Goal: Task Accomplishment & Management: Manage account settings

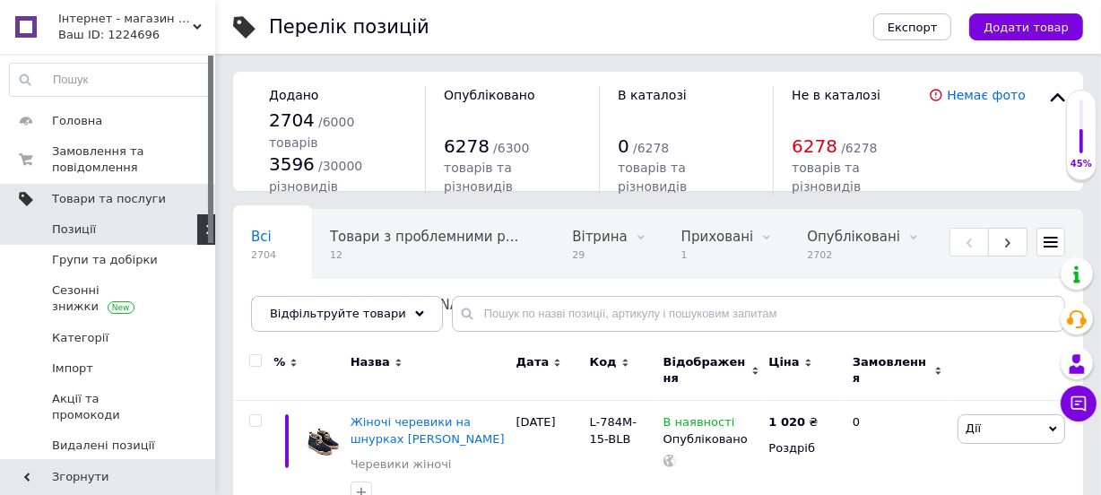
click at [124, 191] on span "Товари та послуги" at bounding box center [109, 199] width 114 height 16
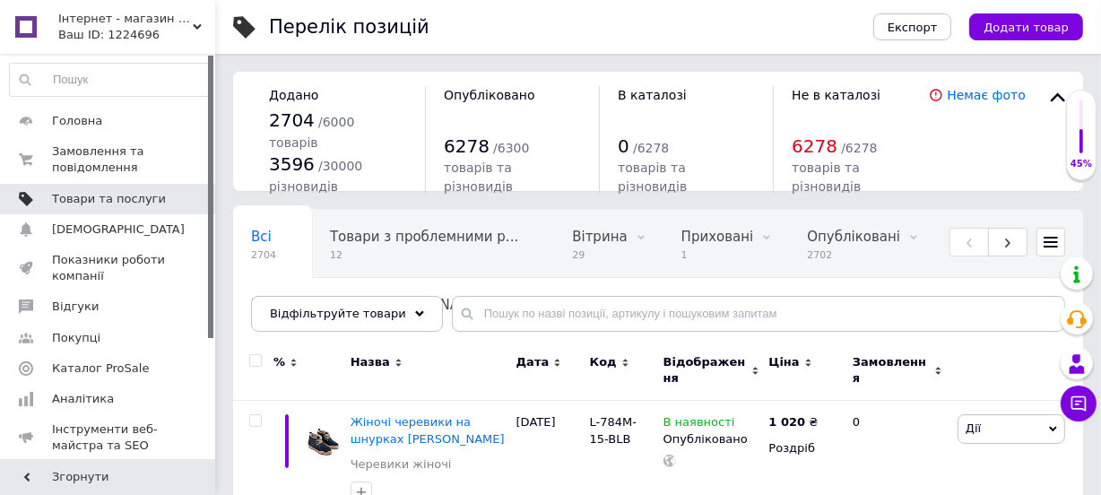
click at [98, 197] on span "Товари та послуги" at bounding box center [109, 199] width 114 height 16
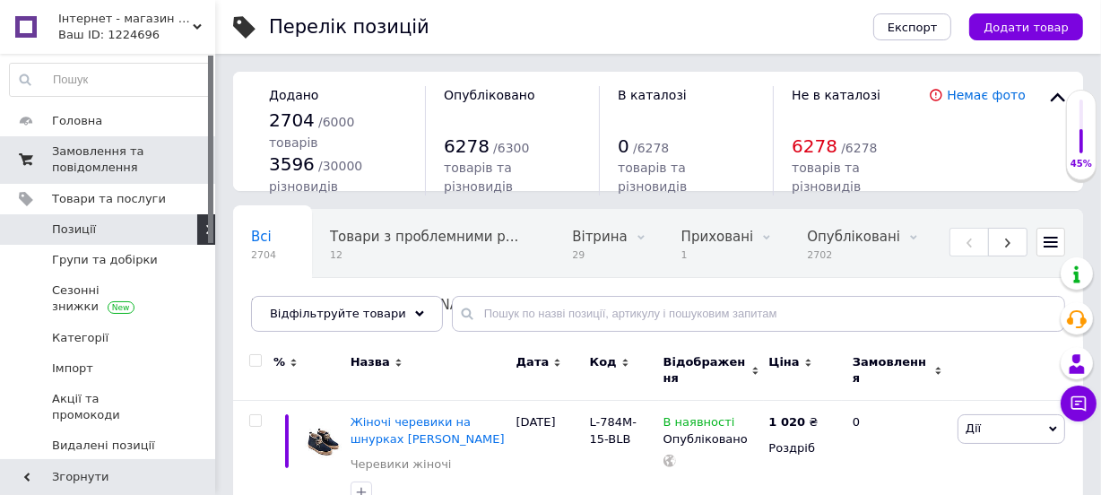
click at [106, 158] on span "Замовлення та повідомлення" at bounding box center [109, 159] width 114 height 32
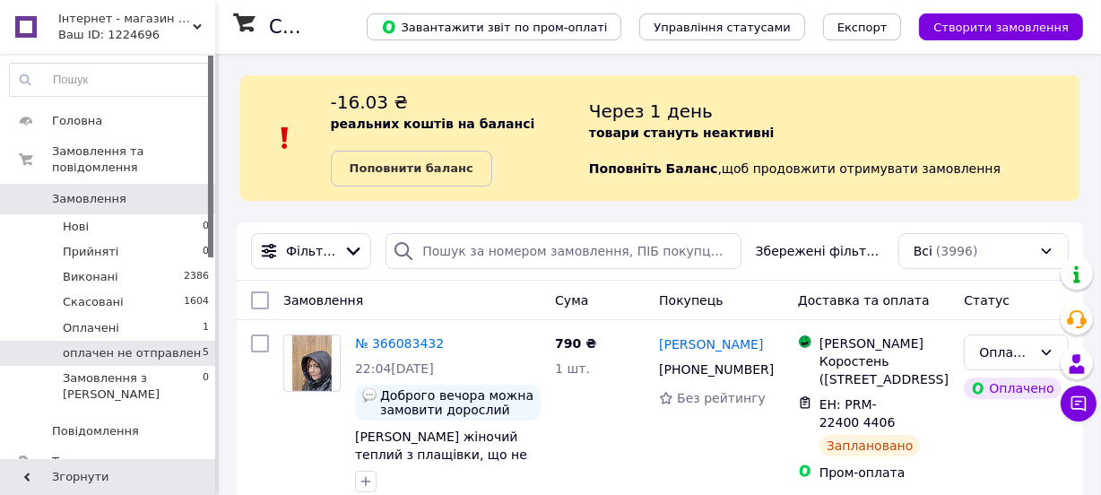
click at [150, 341] on li "оплачен не отправлен 5" at bounding box center [110, 353] width 220 height 25
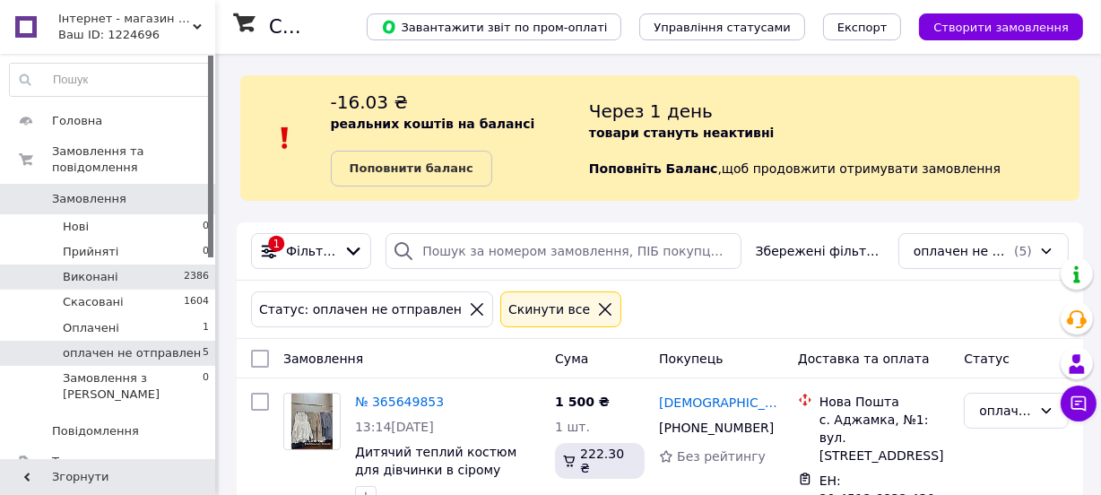
click at [117, 264] on li "Виконані 2386" at bounding box center [110, 276] width 220 height 25
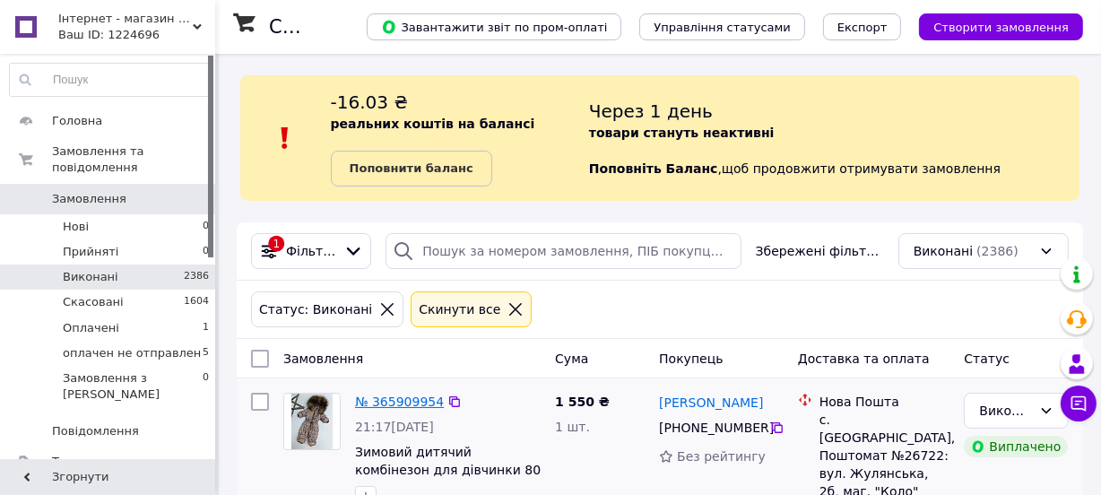
click at [411, 402] on link "№ 365909954" at bounding box center [399, 401] width 89 height 14
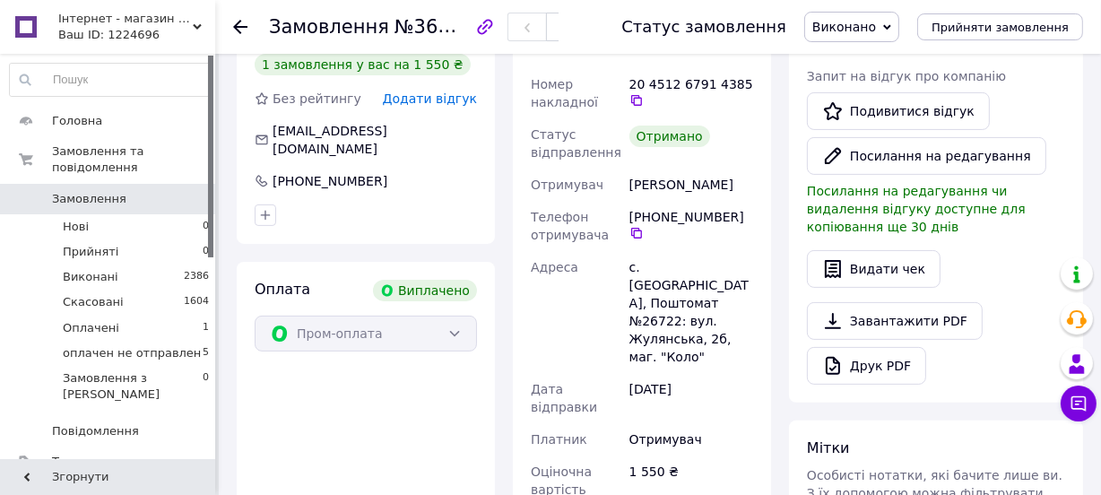
scroll to position [244, 0]
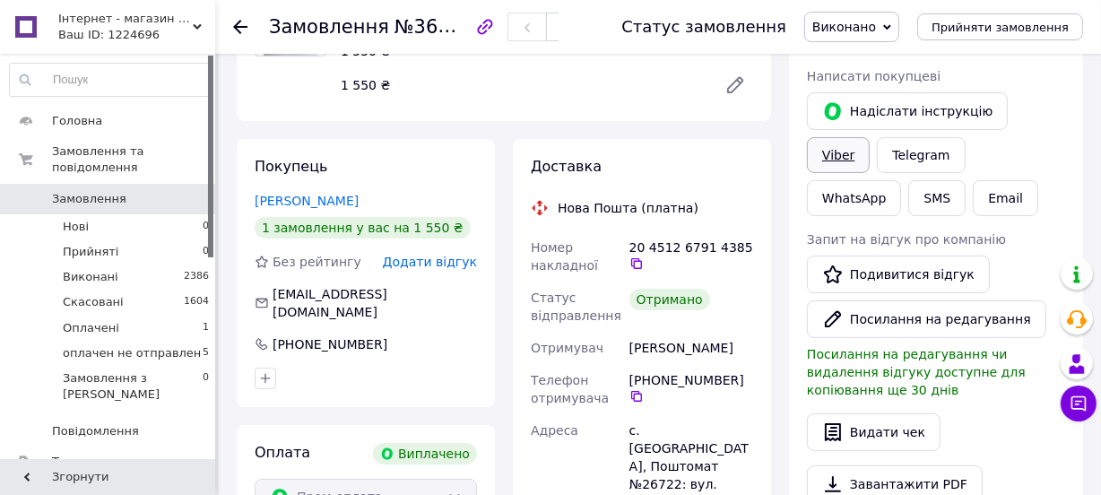
click at [869, 137] on link "Viber" at bounding box center [838, 155] width 63 height 36
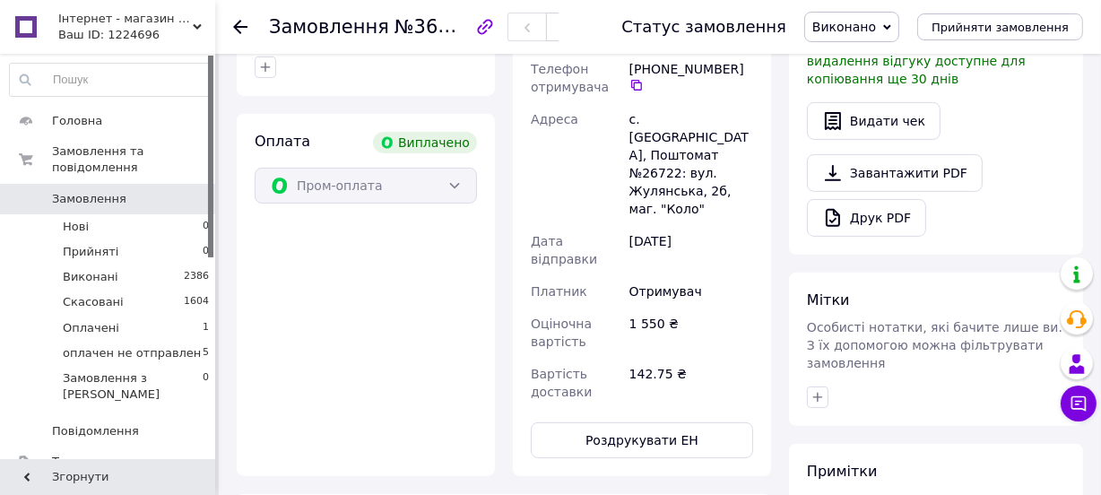
scroll to position [147, 0]
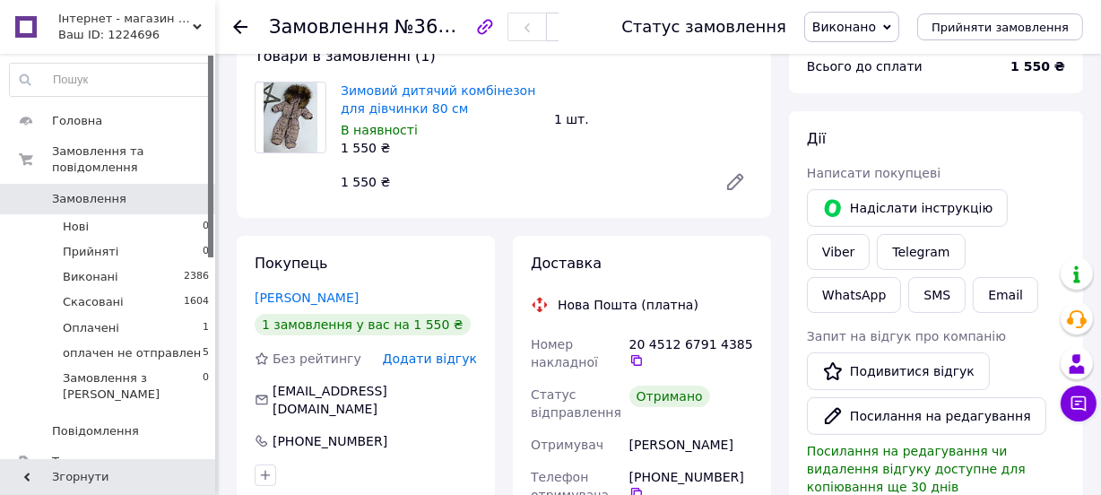
click at [243, 23] on icon at bounding box center [240, 27] width 14 height 14
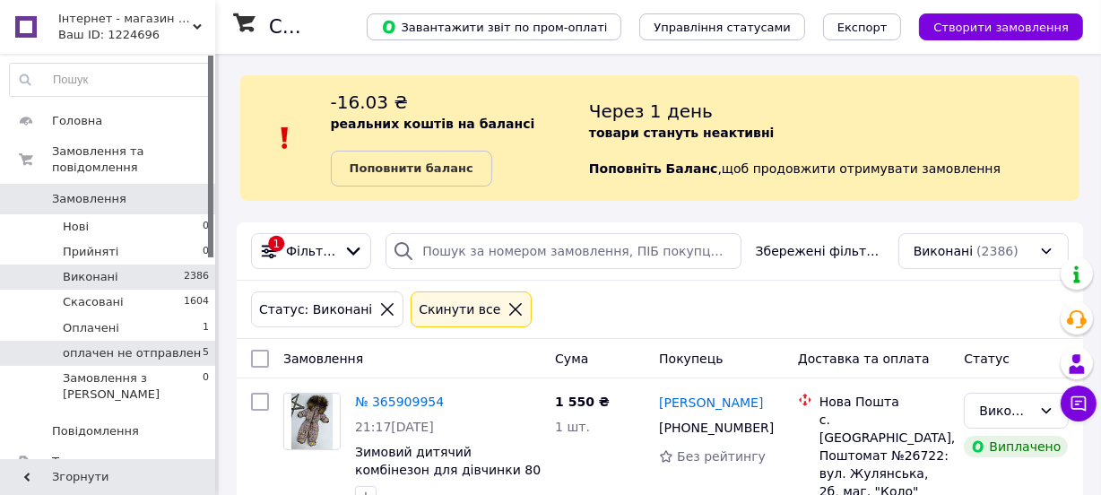
click at [128, 341] on li "оплачен не отправлен 5" at bounding box center [110, 353] width 220 height 25
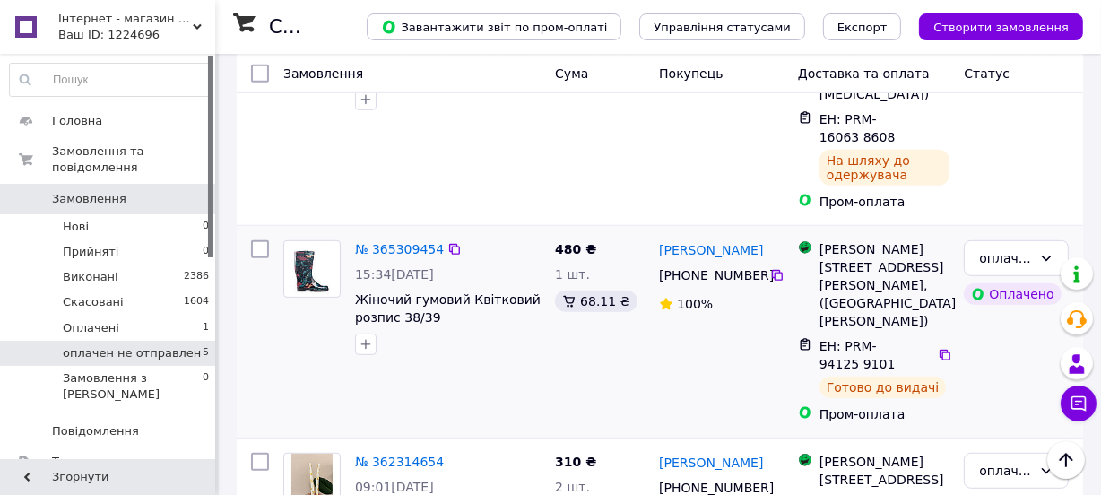
scroll to position [876, 0]
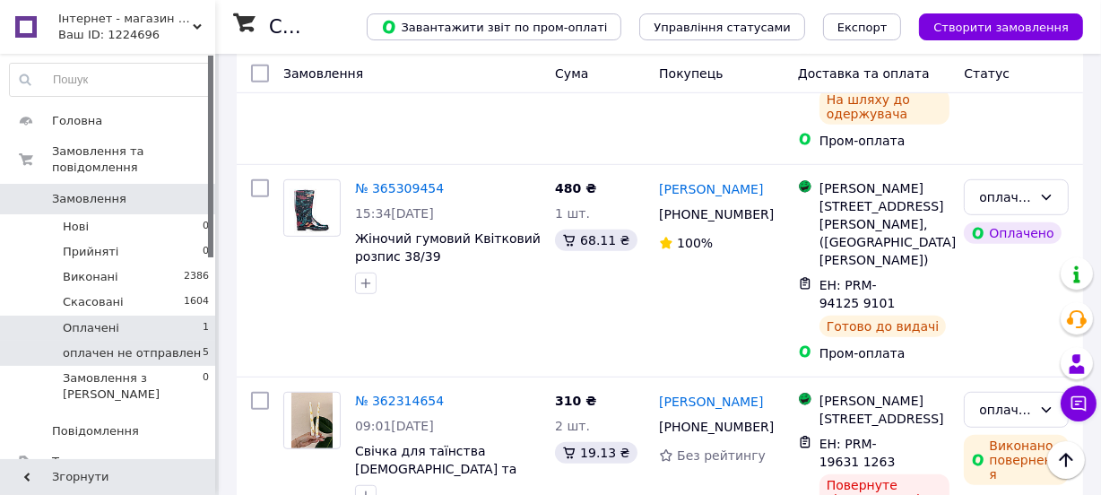
click at [154, 315] on li "Оплачені 1" at bounding box center [110, 327] width 220 height 25
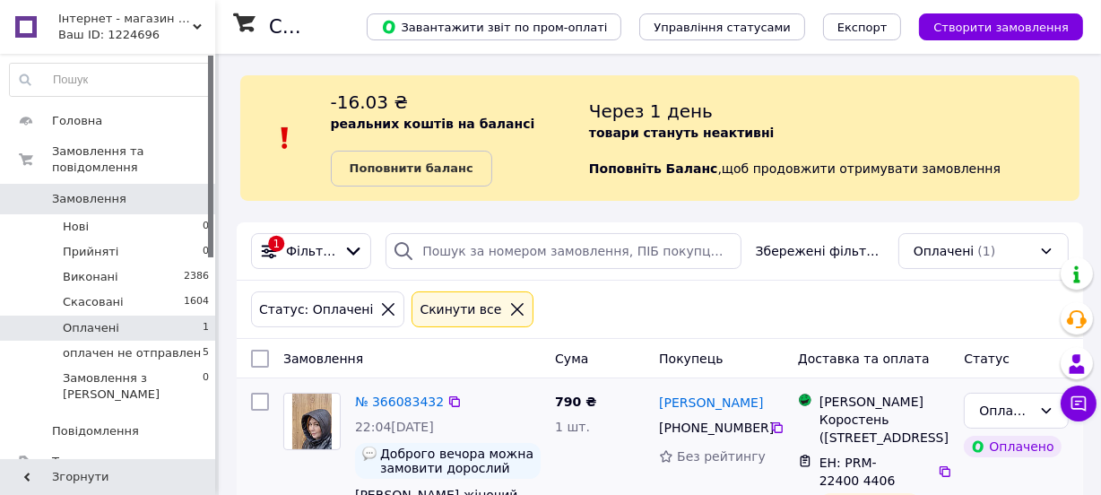
scroll to position [95, 0]
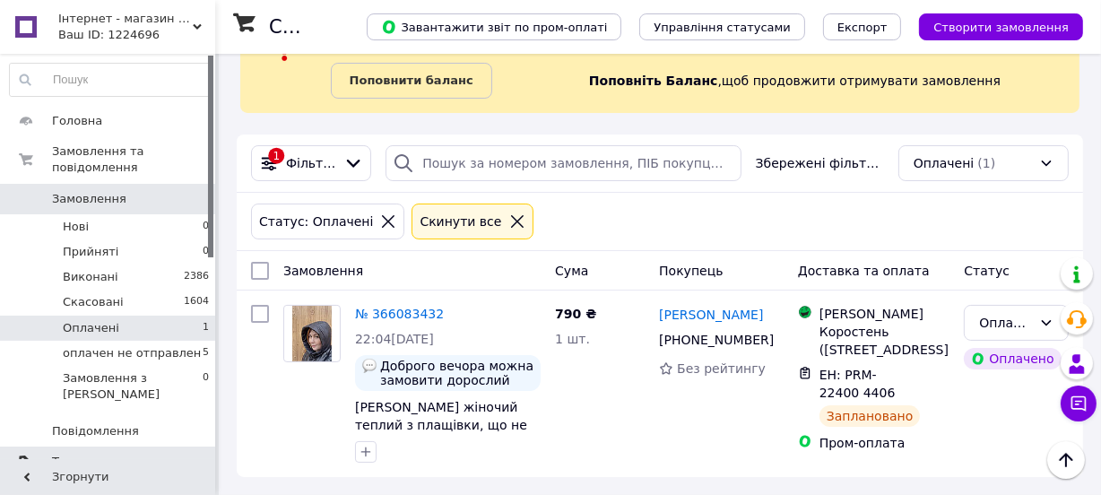
click at [95, 454] on span "Товари та послуги" at bounding box center [109, 462] width 114 height 16
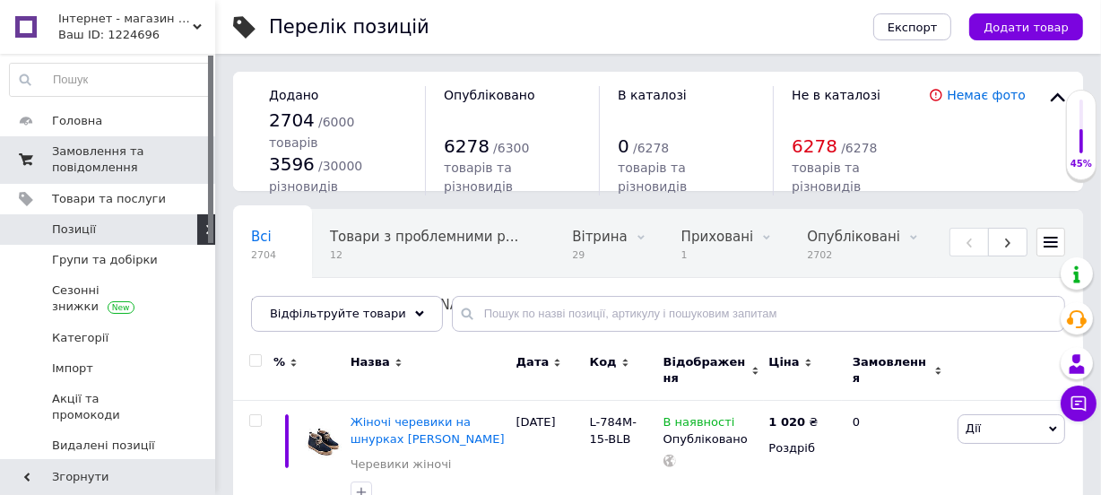
click at [107, 149] on span "Замовлення та повідомлення" at bounding box center [109, 159] width 114 height 32
